Goal: Share content

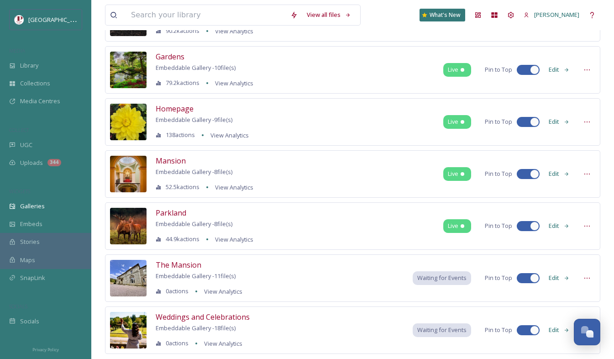
scroll to position [113, 0]
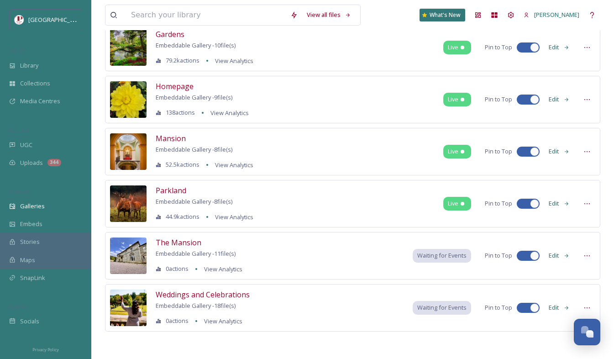
click at [456, 257] on span "Waiting for Events" at bounding box center [441, 255] width 49 height 9
click at [171, 245] on span "The Mansion" at bounding box center [179, 242] width 46 height 10
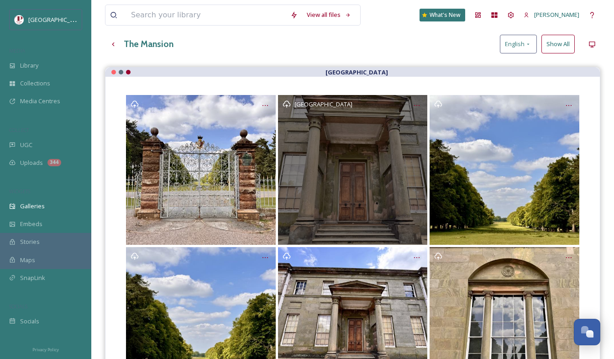
scroll to position [91, 0]
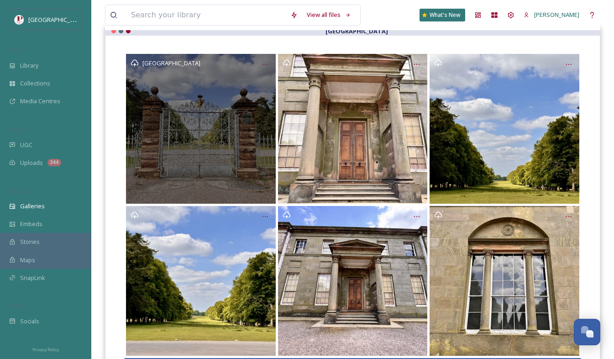
click at [243, 159] on div "[GEOGRAPHIC_DATA]" at bounding box center [201, 129] width 150 height 150
click at [209, 91] on div "[GEOGRAPHIC_DATA]" at bounding box center [201, 129] width 150 height 150
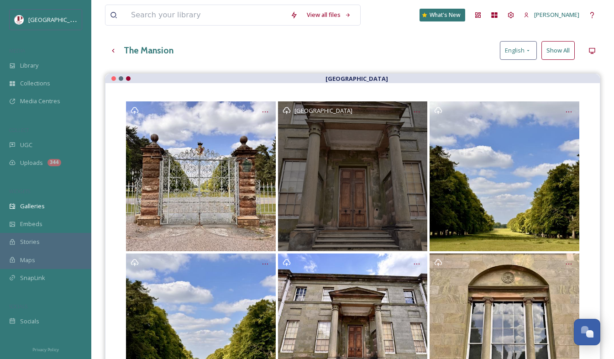
scroll to position [0, 0]
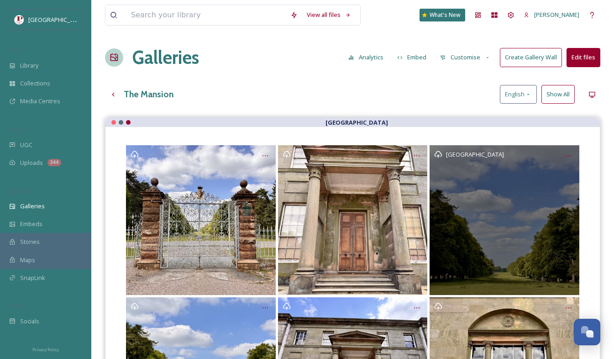
click at [539, 170] on div "[GEOGRAPHIC_DATA]" at bounding box center [505, 220] width 150 height 150
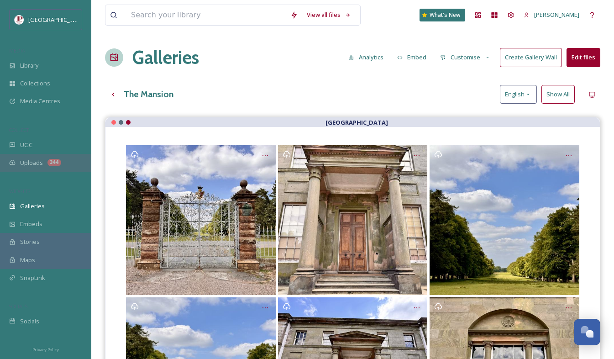
click at [39, 170] on div "Uploads 344" at bounding box center [45, 163] width 91 height 18
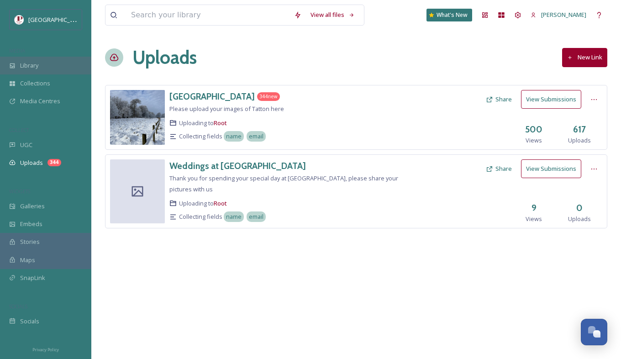
click at [32, 64] on span "Library" at bounding box center [29, 65] width 18 height 9
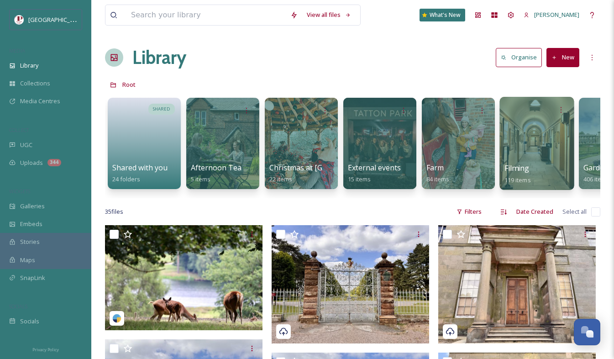
click at [552, 126] on div at bounding box center [537, 143] width 74 height 93
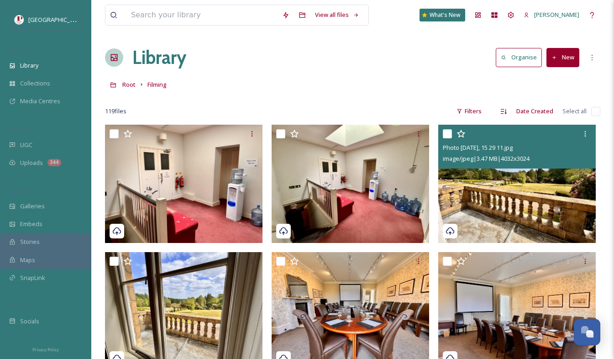
click at [484, 189] on img at bounding box center [517, 184] width 158 height 118
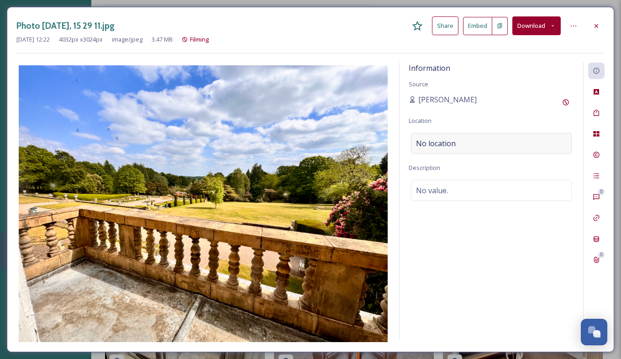
click at [476, 142] on div "No location" at bounding box center [491, 143] width 161 height 21
click at [465, 185] on div "No value." at bounding box center [491, 190] width 161 height 21
click at [459, 198] on textarea at bounding box center [491, 218] width 165 height 76
click at [596, 23] on icon at bounding box center [596, 25] width 7 height 7
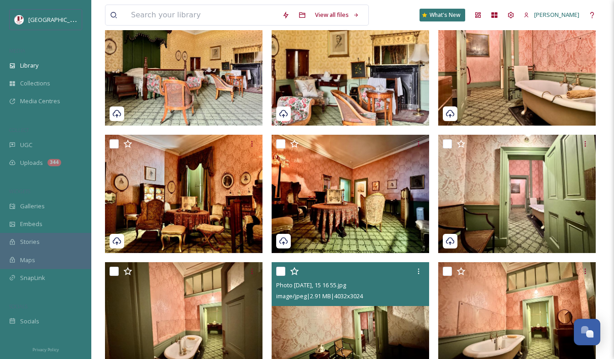
scroll to position [1552, 0]
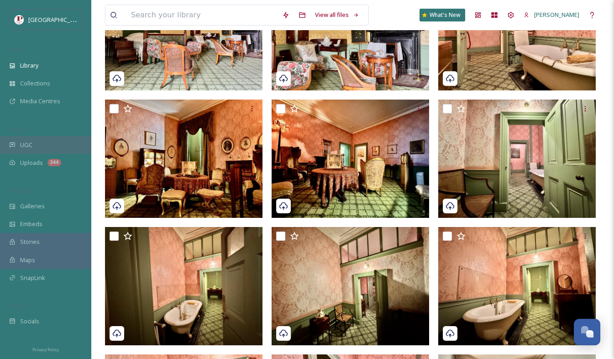
click at [29, 143] on span "UGC" at bounding box center [26, 145] width 12 height 9
